Goal: Find specific page/section: Find specific page/section

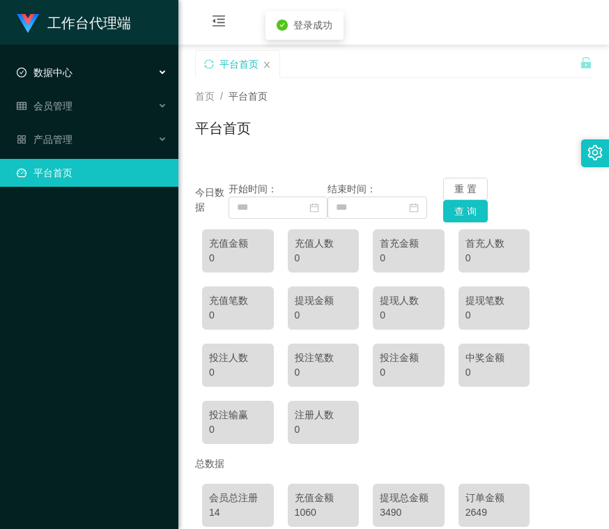
drag, startPoint x: 75, startPoint y: 69, endPoint x: 102, endPoint y: 82, distance: 30.8
click at [75, 68] on div "数据中心" at bounding box center [89, 72] width 178 height 28
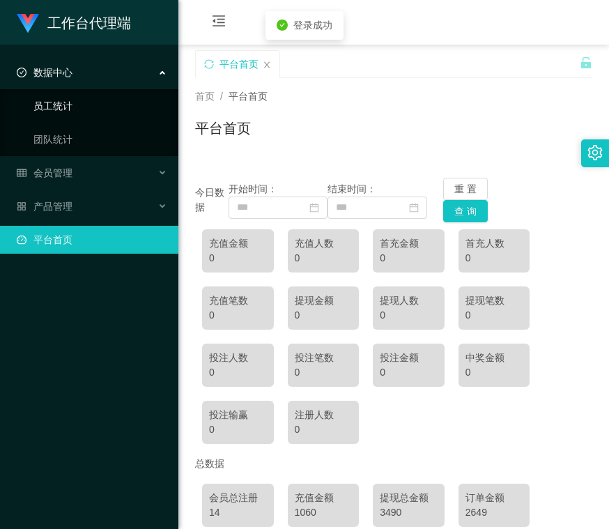
click at [63, 103] on link "员工统计" at bounding box center [100, 106] width 134 height 28
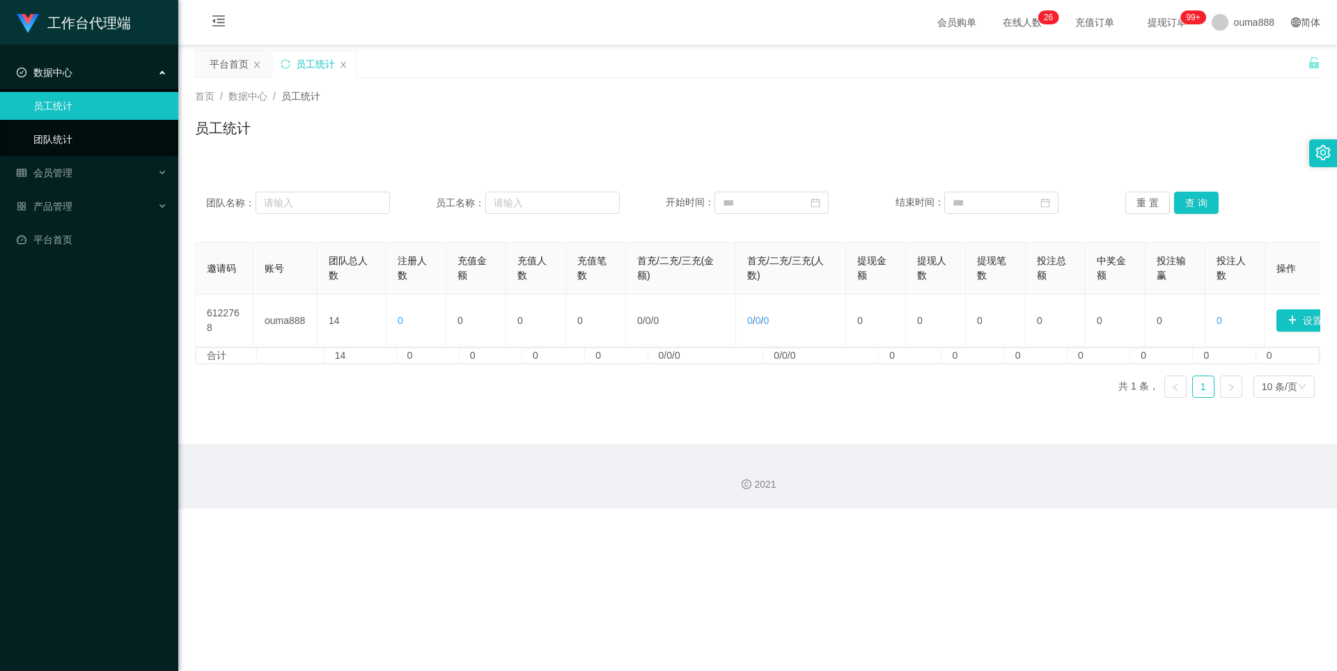
click at [56, 140] on link "团队统计" at bounding box center [100, 139] width 134 height 28
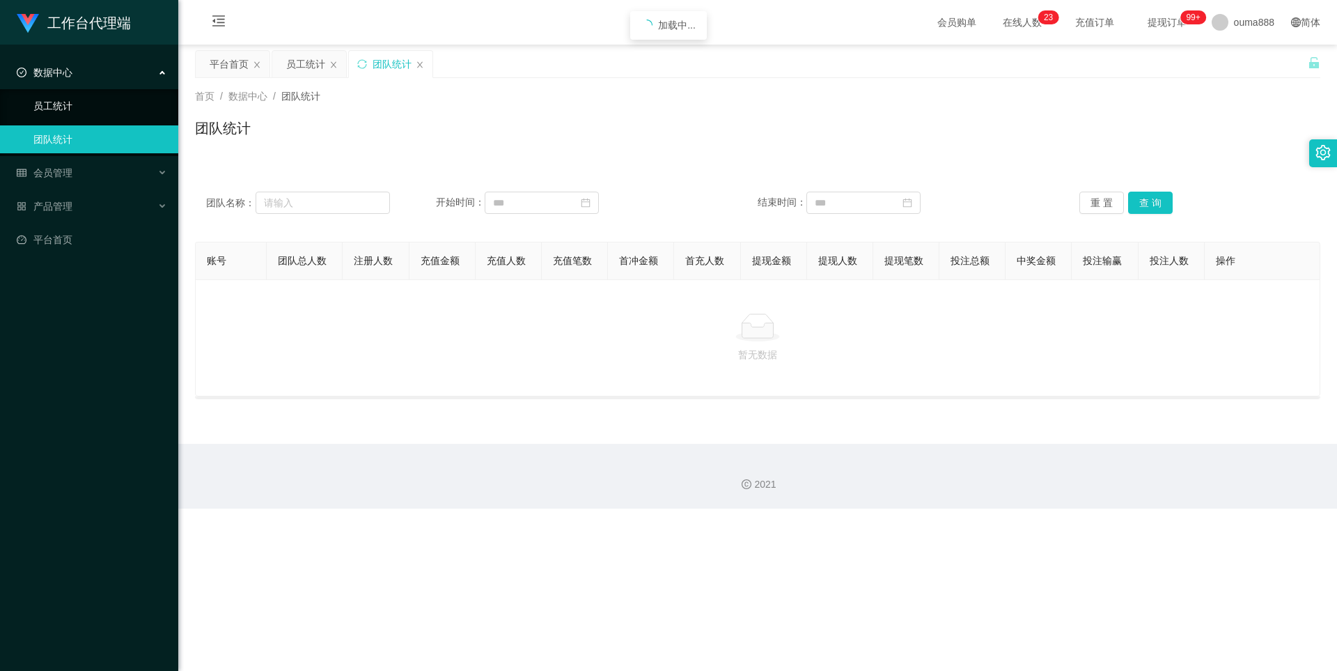
click at [83, 110] on link "员工统计" at bounding box center [100, 106] width 134 height 28
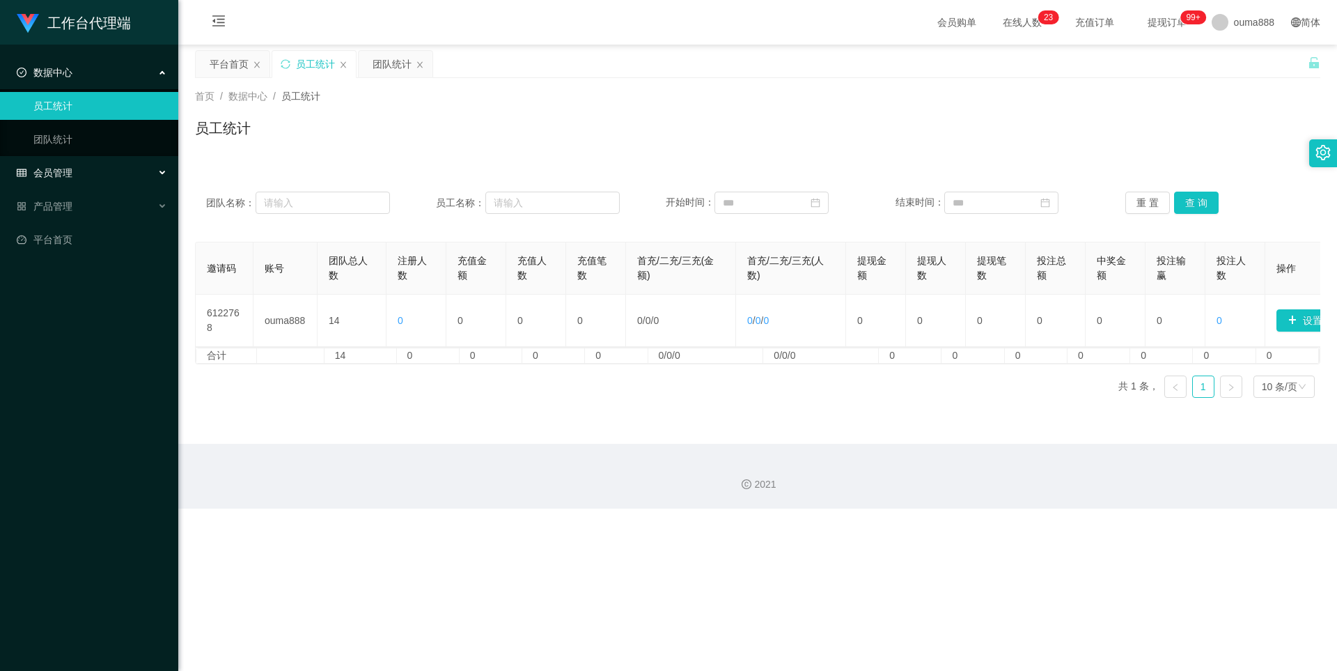
click at [119, 172] on div "会员管理" at bounding box center [89, 173] width 178 height 28
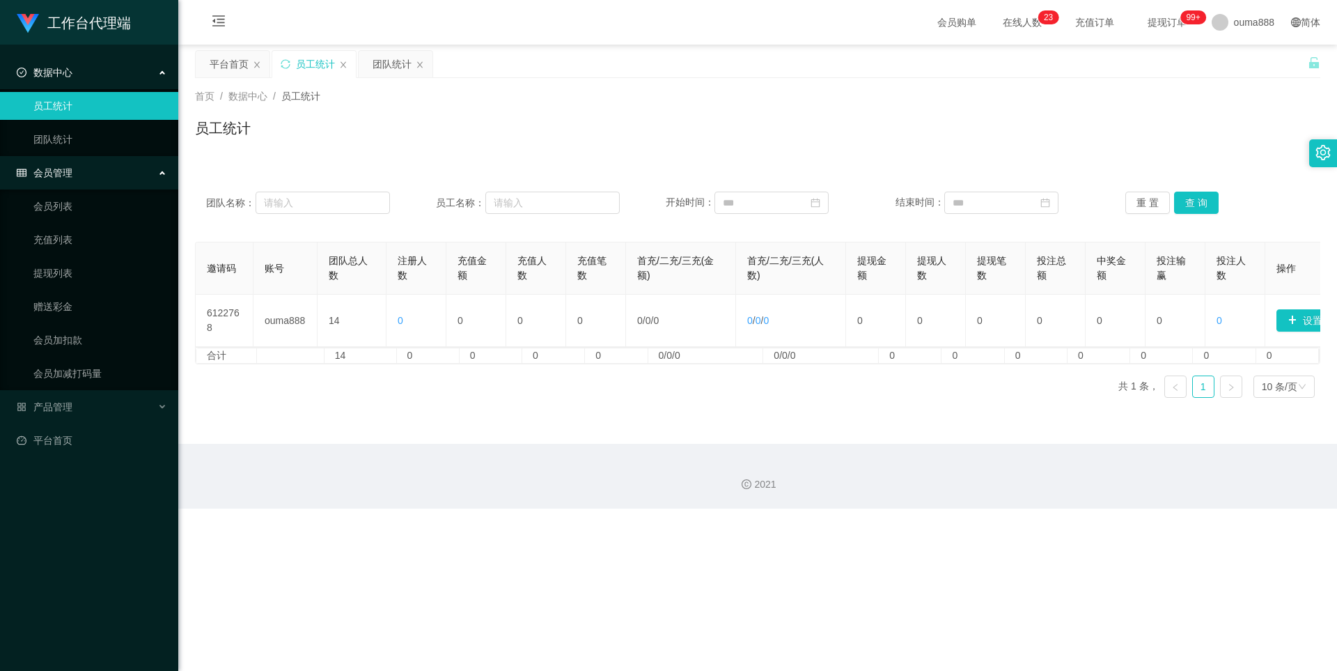
click at [119, 172] on div "会员管理" at bounding box center [89, 173] width 178 height 28
